Goal: Task Accomplishment & Management: Complete application form

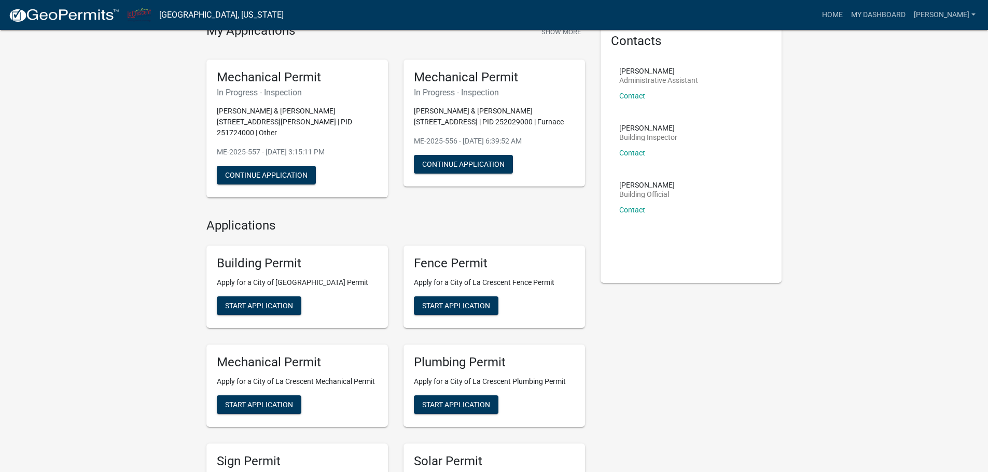
scroll to position [52, 0]
click at [287, 400] on span "Start Application" at bounding box center [259, 404] width 68 height 8
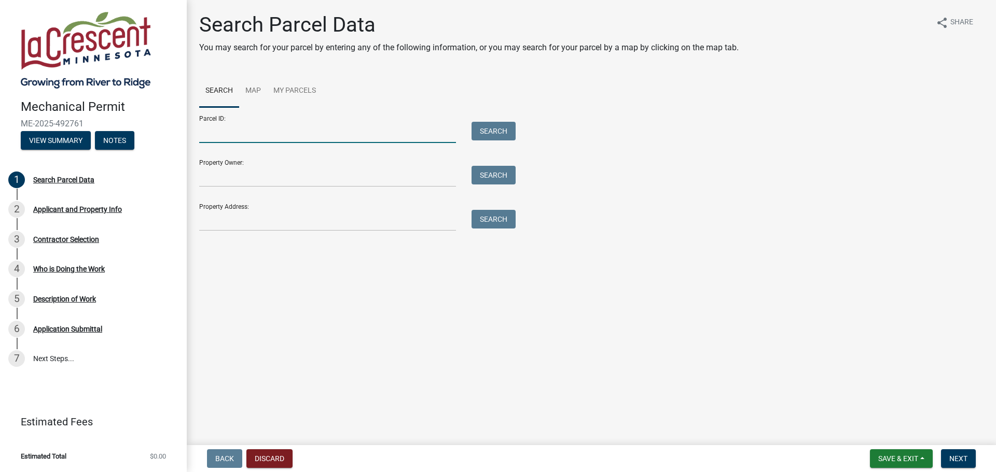
click at [237, 135] on input "Parcel ID:" at bounding box center [327, 132] width 257 height 21
click at [239, 225] on input "Property Address:" at bounding box center [327, 220] width 257 height 21
click at [252, 216] on input "Property Address:" at bounding box center [327, 220] width 257 height 21
click at [484, 217] on button "Search" at bounding box center [493, 219] width 44 height 19
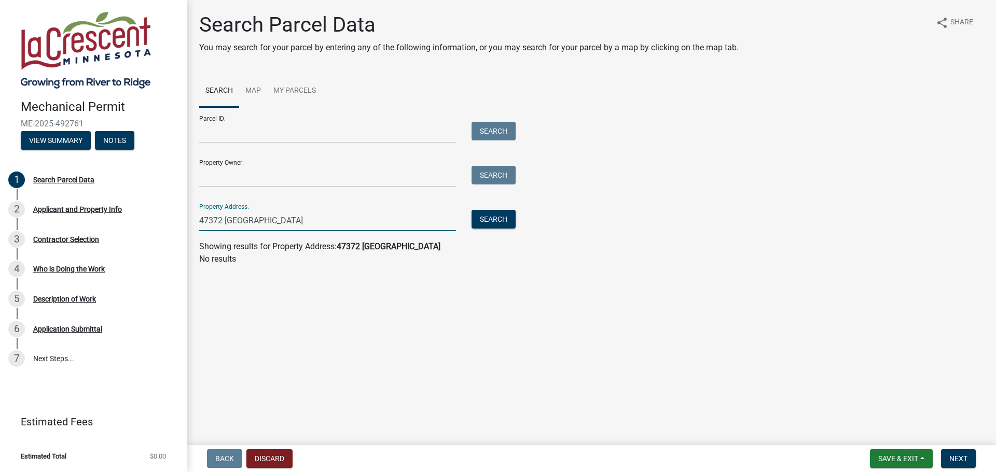
drag, startPoint x: 319, startPoint y: 217, endPoint x: 212, endPoint y: 210, distance: 107.1
click at [212, 210] on div "Property Address: [GEOGRAPHIC_DATA] Search" at bounding box center [354, 214] width 311 height 36
type input "4"
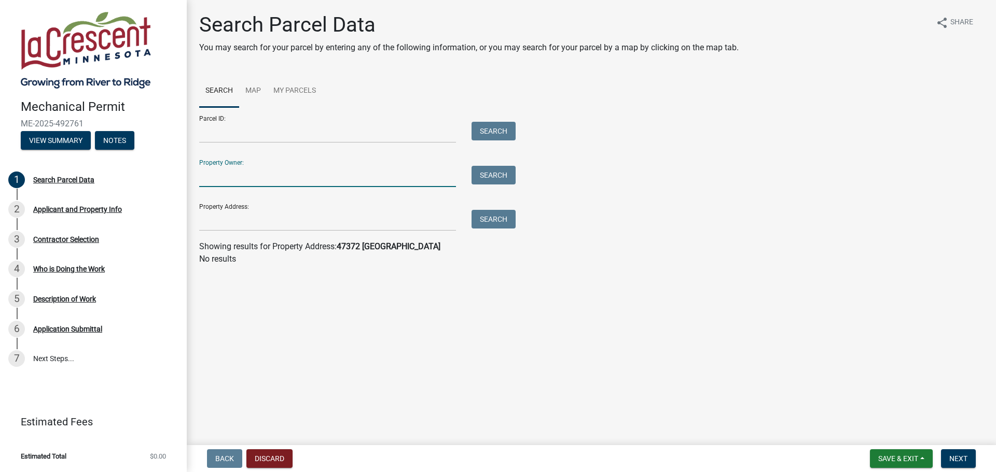
click at [350, 173] on input "Property Owner:" at bounding box center [327, 176] width 257 height 21
type input "[PERSON_NAME]"
click at [480, 173] on button "Search" at bounding box center [493, 175] width 44 height 19
drag, startPoint x: 314, startPoint y: 182, endPoint x: 189, endPoint y: 177, distance: 125.1
click at [189, 177] on div "Search Parcel Data You may search for your parcel by entering any of the follow…" at bounding box center [591, 143] width 809 height 262
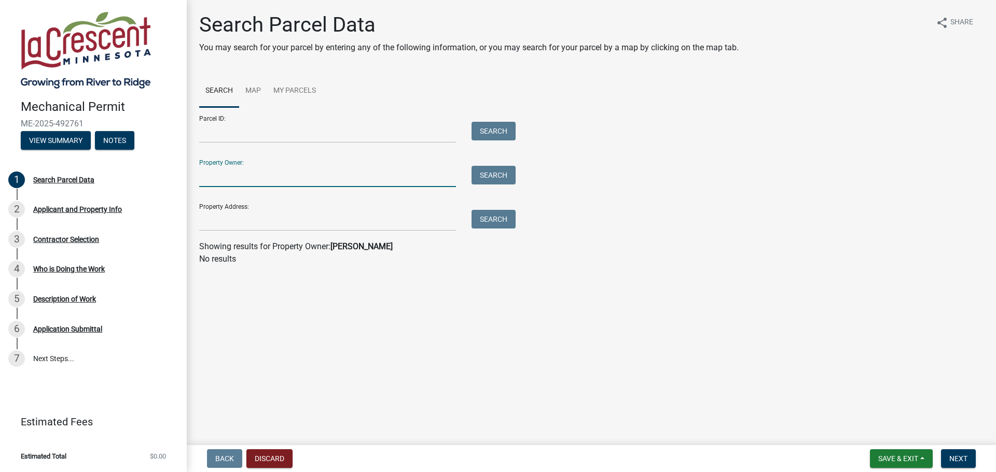
click at [268, 233] on wm-search-parcel-data-activity-input "Search Map My Parcels Parcel ID: Search Property Owner: Search Property Address…" at bounding box center [591, 170] width 784 height 191
click at [268, 228] on input "Property Address:" at bounding box center [327, 220] width 257 height 21
click at [500, 223] on button "Search" at bounding box center [493, 219] width 44 height 19
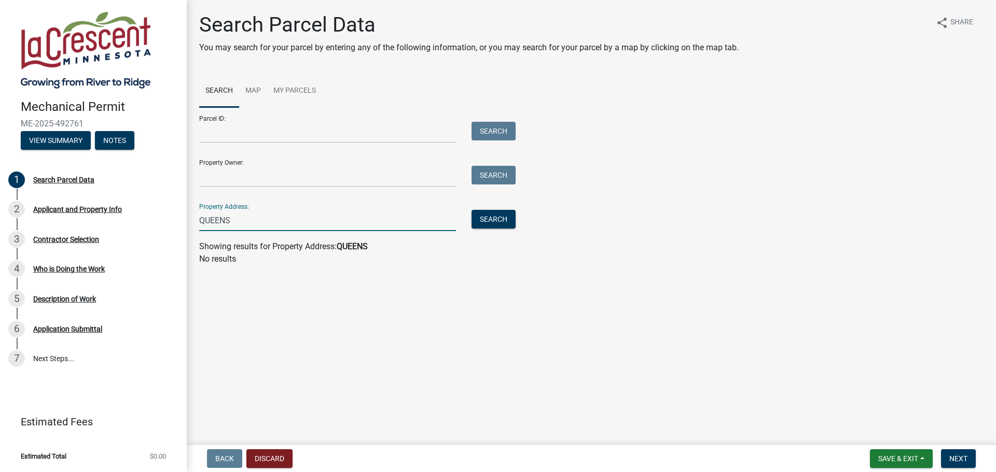
drag, startPoint x: 314, startPoint y: 223, endPoint x: 187, endPoint y: 211, distance: 127.2
click at [187, 211] on div "Search Parcel Data You may search for your parcel by entering any of the follow…" at bounding box center [591, 143] width 809 height 262
type input "4TH"
click at [489, 222] on button "Search" at bounding box center [493, 219] width 44 height 19
